Goal: Find specific page/section: Find specific page/section

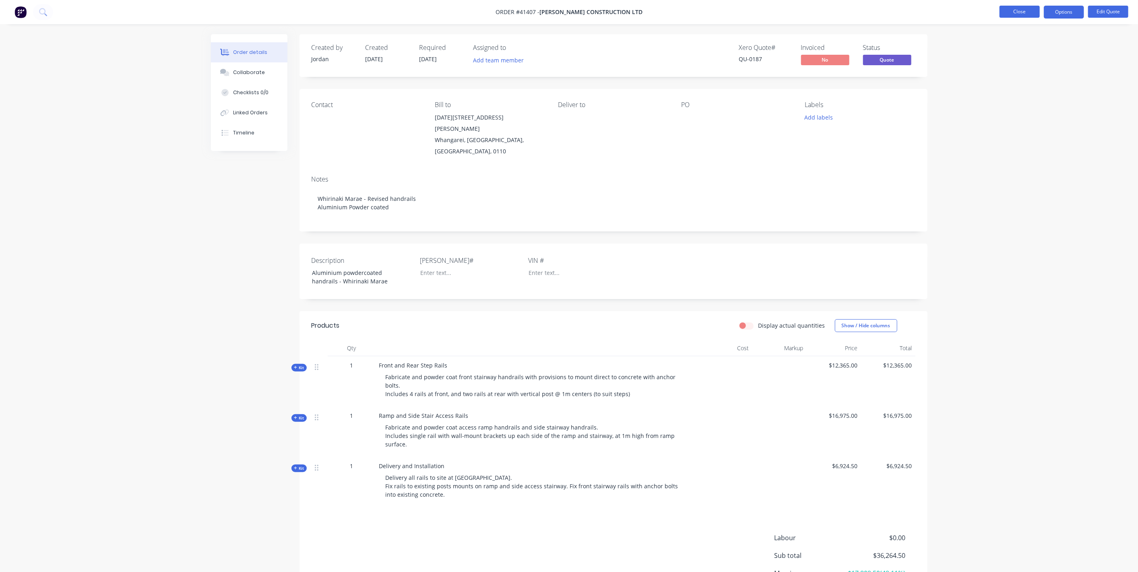
click at [1024, 15] on button "Close" at bounding box center [1019, 12] width 40 height 12
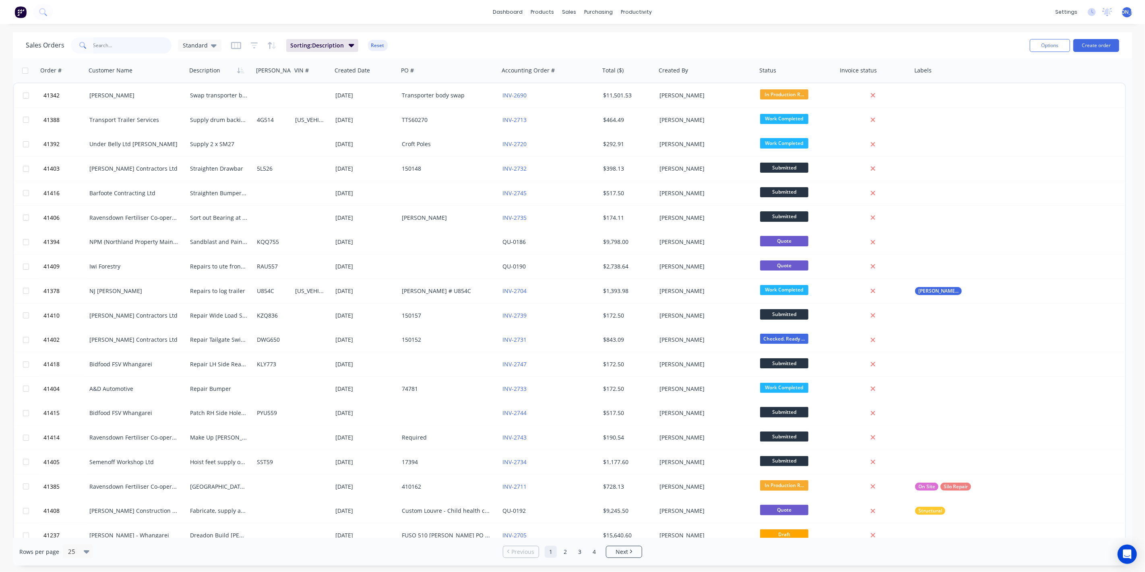
click at [118, 43] on input "text" at bounding box center [132, 45] width 78 height 16
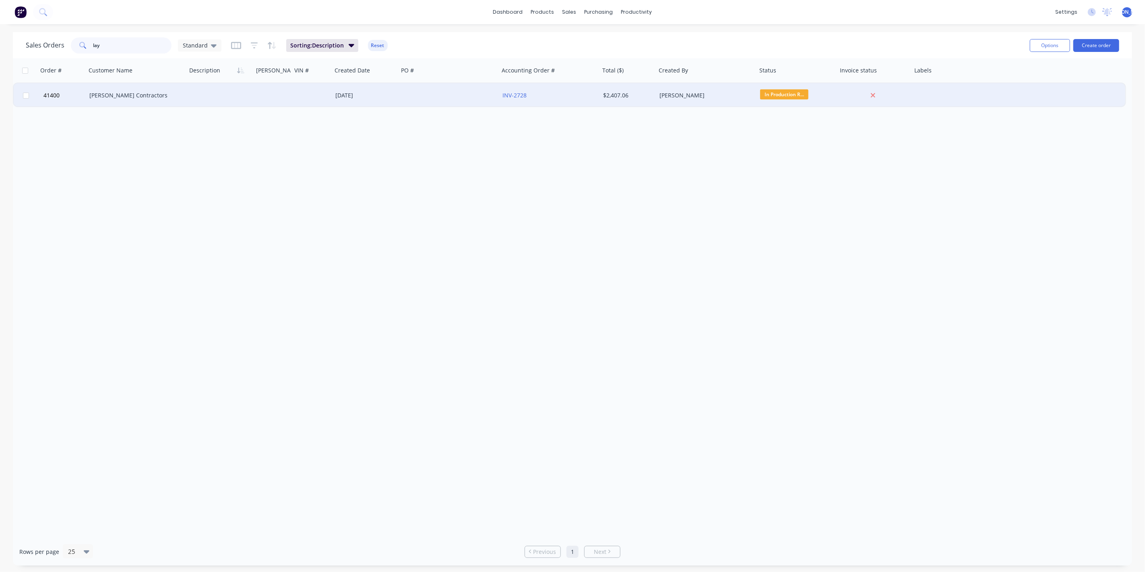
type input "lay"
click at [149, 98] on div "[PERSON_NAME] Contractors" at bounding box center [133, 95] width 89 height 8
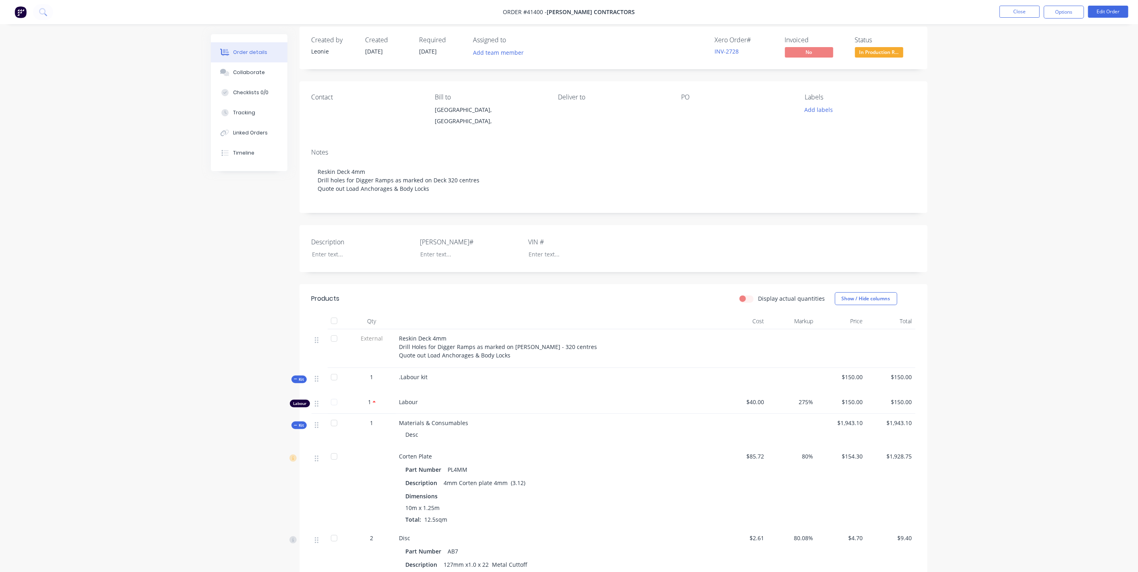
scroll to position [74, 0]
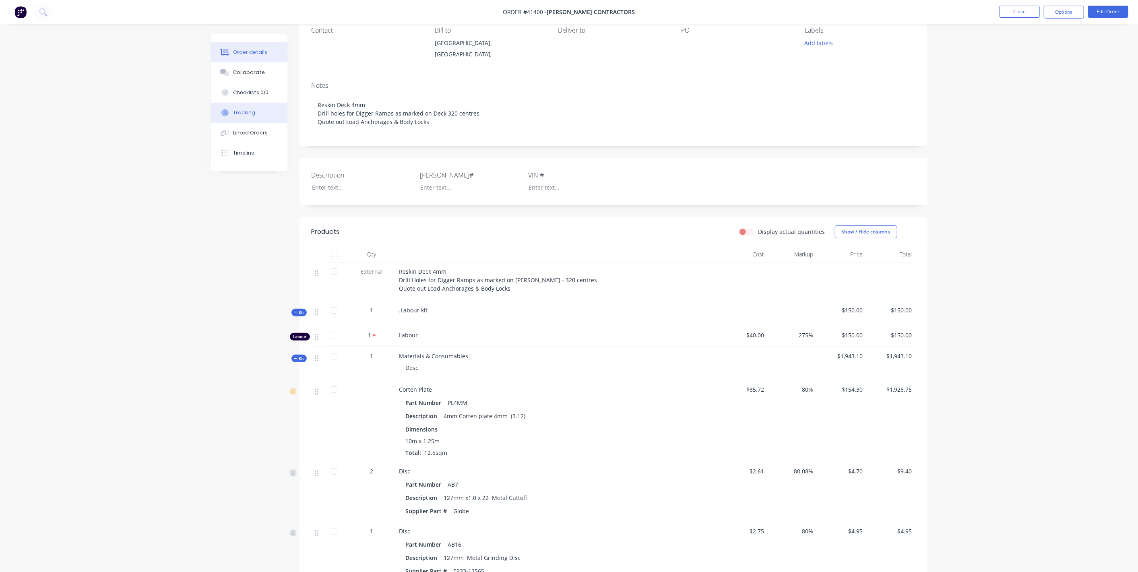
click at [245, 110] on div "Tracking" at bounding box center [244, 112] width 22 height 7
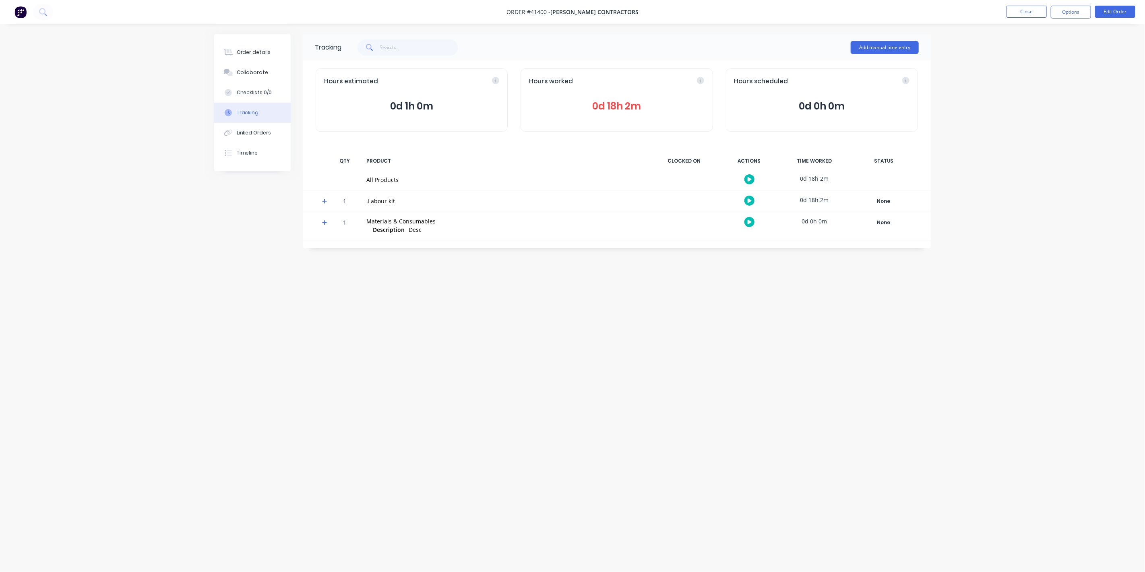
click at [1034, 4] on nav "Order #41400 - [PERSON_NAME] Contractors Close Options Edit Order" at bounding box center [572, 12] width 1145 height 24
click at [1029, 10] on button "Close" at bounding box center [1026, 12] width 40 height 12
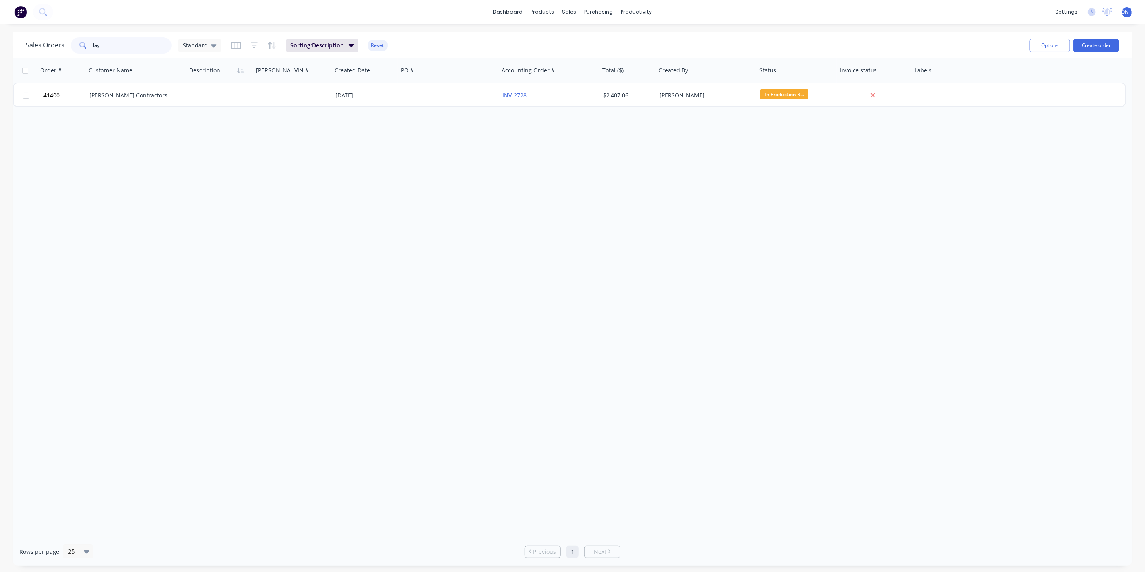
click at [137, 44] on input "lay" at bounding box center [132, 45] width 78 height 16
type input "l"
click at [642, 11] on div "productivity" at bounding box center [636, 12] width 39 height 12
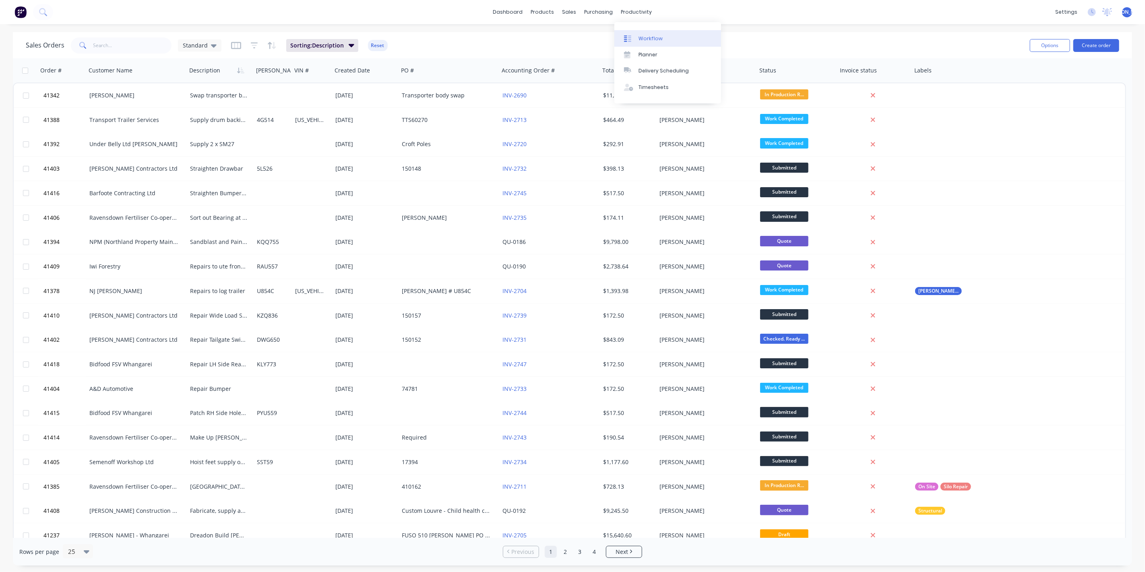
click at [642, 38] on div "Workflow" at bounding box center [650, 38] width 24 height 7
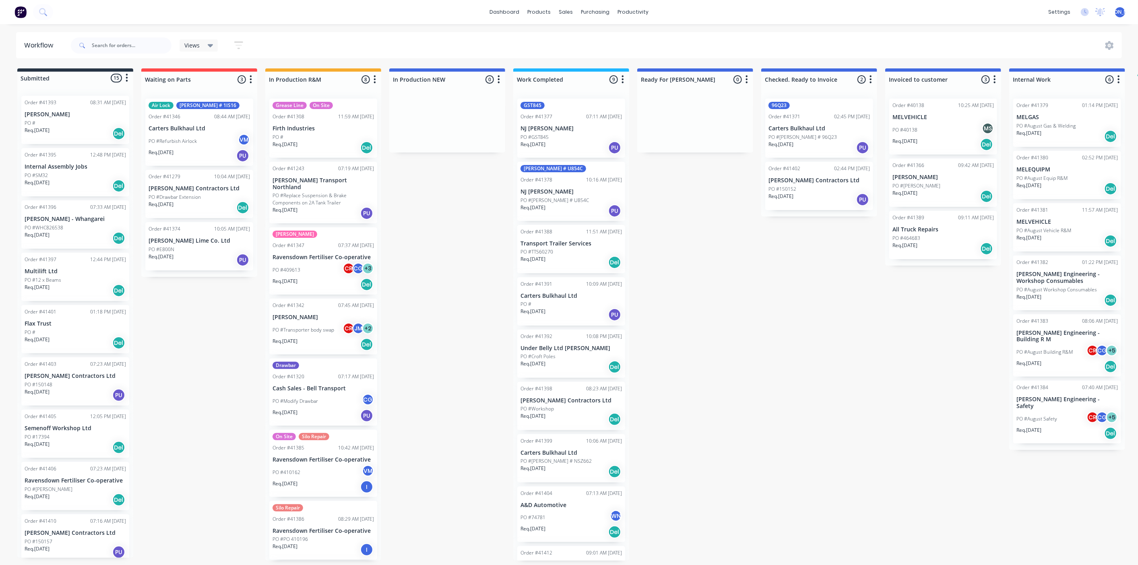
click at [438, 113] on div at bounding box center [447, 122] width 116 height 60
click at [564, 8] on div "sales" at bounding box center [566, 12] width 22 height 12
click at [583, 42] on div "Sales Orders" at bounding box center [595, 38] width 33 height 7
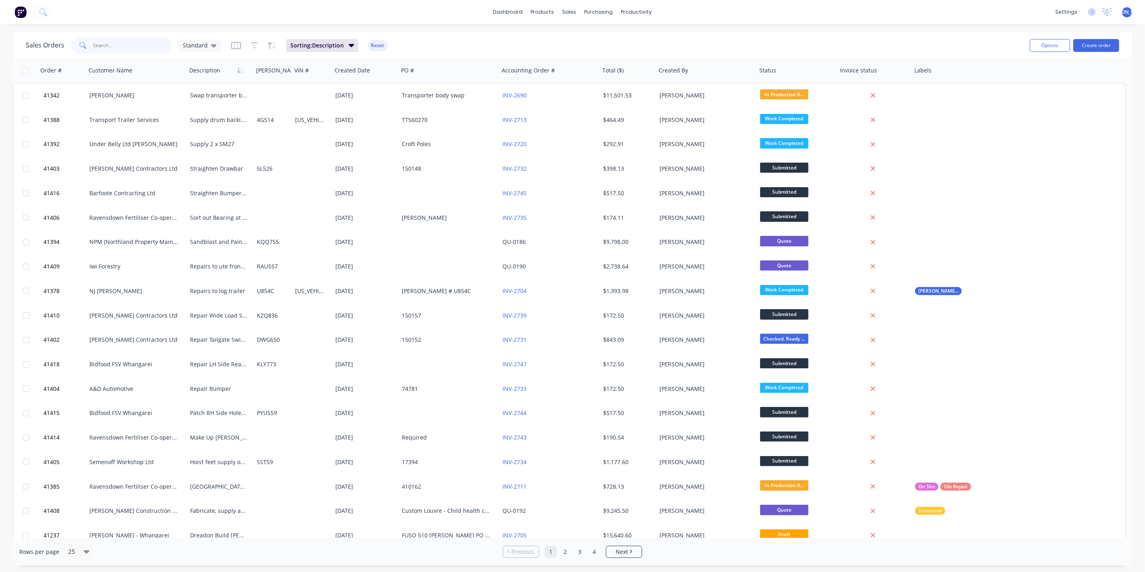
click at [129, 47] on input "text" at bounding box center [132, 45] width 78 height 16
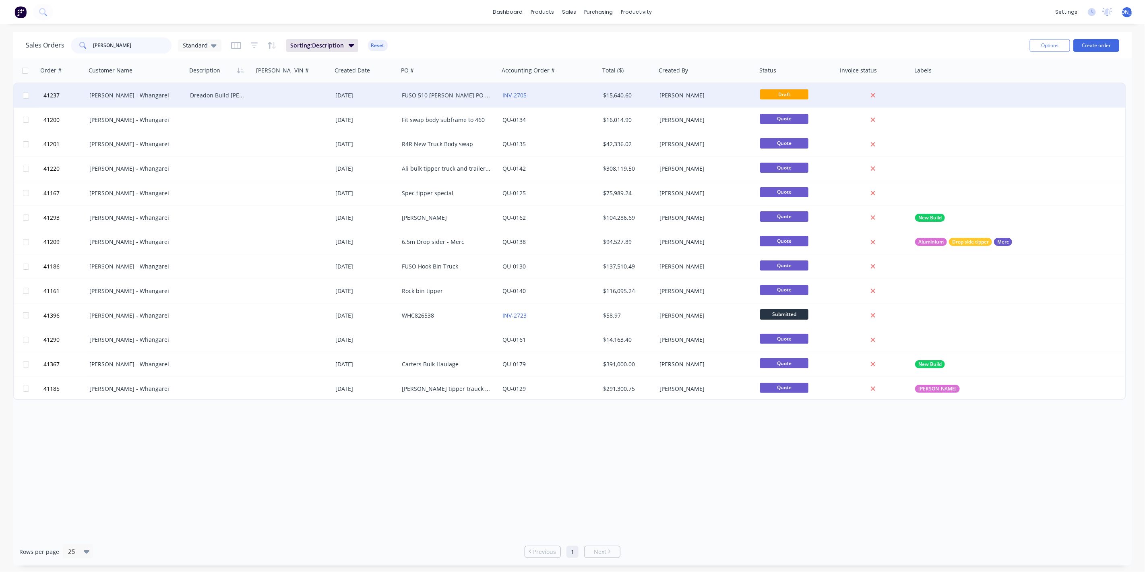
type input "[PERSON_NAME]"
click at [117, 96] on div "[PERSON_NAME] - Whangarei" at bounding box center [133, 95] width 89 height 8
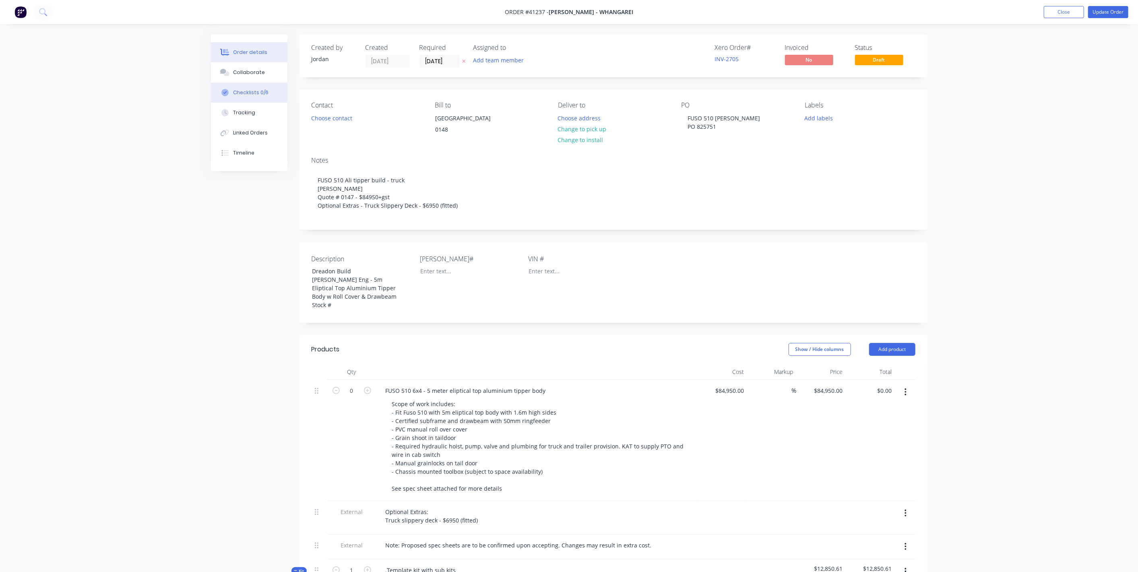
click at [246, 93] on div "Checklists 0/6" at bounding box center [250, 92] width 35 height 7
